Goal: Information Seeking & Learning: Learn about a topic

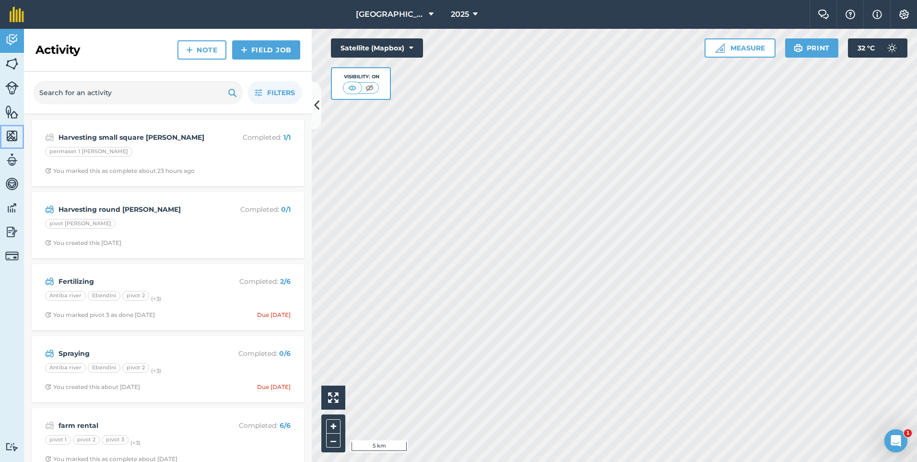
click at [18, 133] on img at bounding box center [11, 136] width 13 height 14
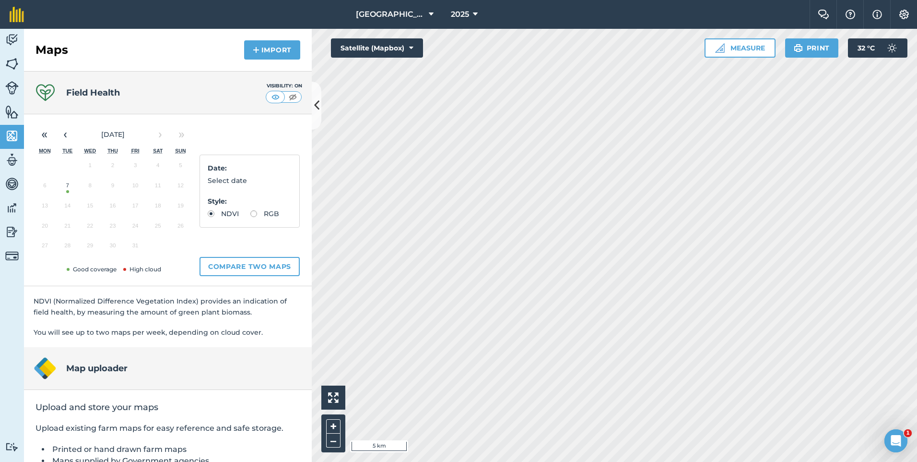
click at [67, 189] on button "7" at bounding box center [67, 188] width 23 height 20
click at [885, 47] on img at bounding box center [892, 47] width 19 height 19
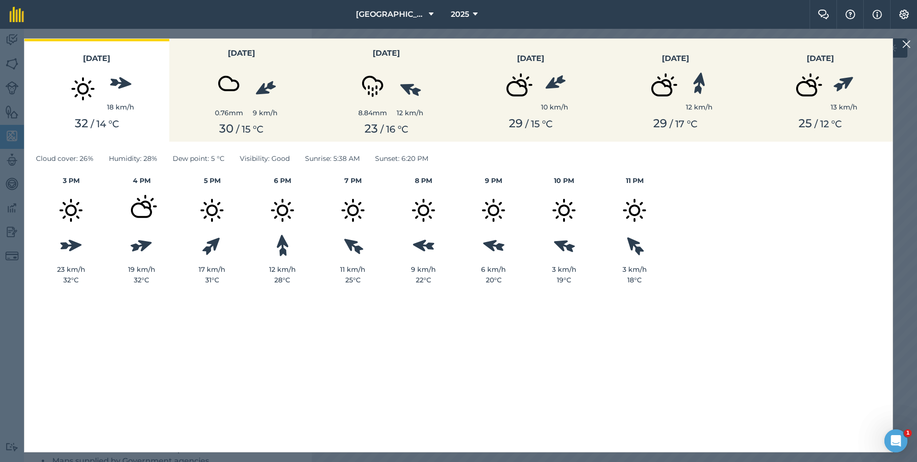
click at [907, 46] on img at bounding box center [907, 44] width 9 height 12
